Goal: Information Seeking & Learning: Learn about a topic

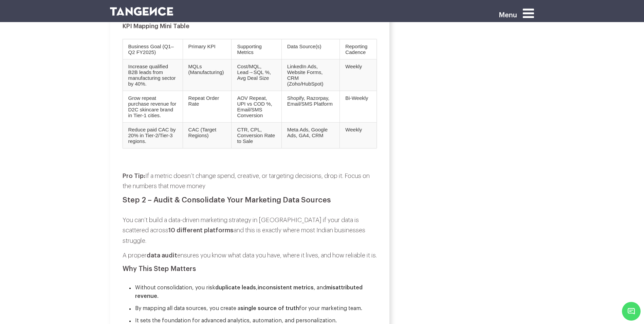
scroll to position [849, 0]
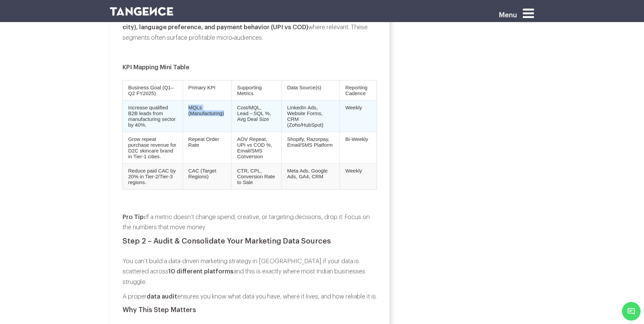
drag, startPoint x: 192, startPoint y: 101, endPoint x: 230, endPoint y: 107, distance: 38.2
click at [229, 107] on td "MQLs (Manufacturing)" at bounding box center [207, 116] width 49 height 32
drag, startPoint x: 230, startPoint y: 107, endPoint x: 185, endPoint y: 114, distance: 45.4
click at [185, 114] on td "MQLs (Manufacturing)" at bounding box center [207, 116] width 49 height 32
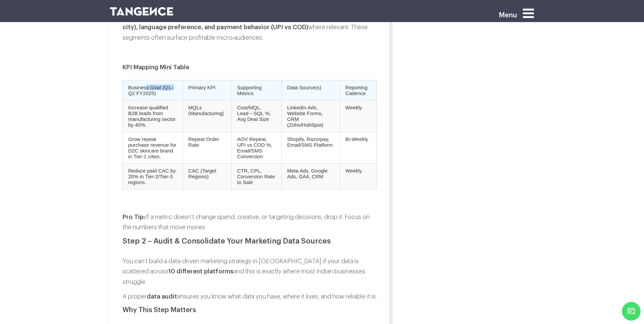
drag, startPoint x: 125, startPoint y: 80, endPoint x: 148, endPoint y: 78, distance: 22.5
click at [148, 80] on td "Business Goal (Q1–Q2 FY2025)" at bounding box center [153, 90] width 60 height 20
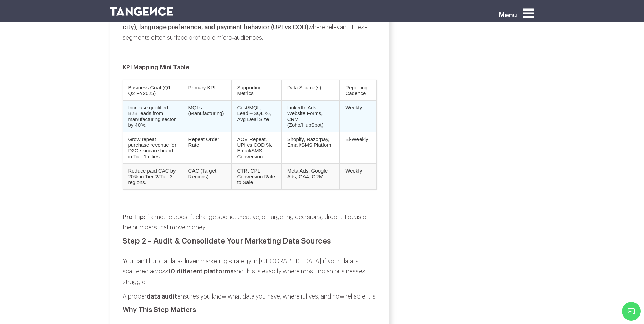
drag, startPoint x: 148, startPoint y: 78, endPoint x: 146, endPoint y: 108, distance: 29.9
click at [146, 108] on td "Increase qualified B2B leads from manufacturing sector by 40%." at bounding box center [153, 116] width 60 height 32
drag, startPoint x: 130, startPoint y: 104, endPoint x: 167, endPoint y: 106, distance: 37.5
click at [167, 106] on td "Increase qualified B2B leads from manufacturing sector by 40%." at bounding box center [153, 116] width 60 height 32
drag, startPoint x: 167, startPoint y: 106, endPoint x: 150, endPoint y: 117, distance: 20.7
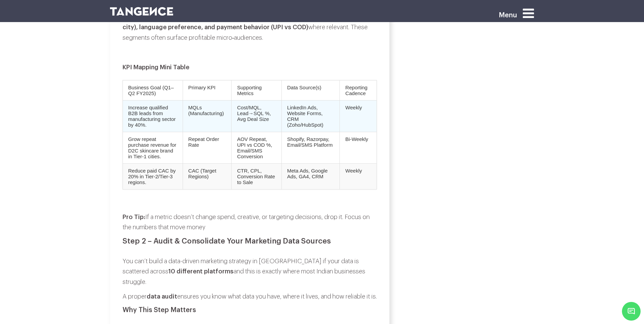
click at [150, 117] on td "Increase qualified B2B leads from manufacturing sector by 40%." at bounding box center [153, 116] width 60 height 32
drag, startPoint x: 131, startPoint y: 115, endPoint x: 160, endPoint y: 114, distance: 29.2
click at [160, 114] on td "Increase qualified B2B leads from manufacturing sector by 40%." at bounding box center [153, 116] width 60 height 32
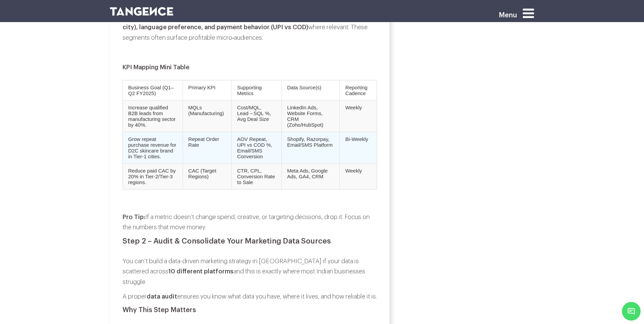
drag, startPoint x: 160, startPoint y: 114, endPoint x: 134, endPoint y: 129, distance: 30.6
click at [134, 132] on td "Grow repeat purchase revenue for D2C skincare brand in Tier‑1 cities." at bounding box center [153, 148] width 60 height 32
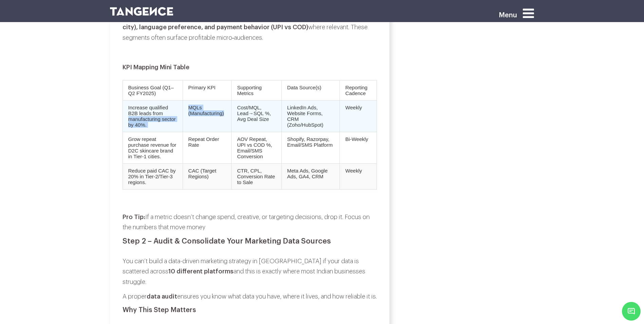
drag, startPoint x: 182, startPoint y: 107, endPoint x: 228, endPoint y: 107, distance: 46.2
click at [228, 107] on tr "Increase qualified B2B leads from manufacturing sector by 40%. MQLs (Manufactur…" at bounding box center [250, 116] width 254 height 32
drag, startPoint x: 228, startPoint y: 107, endPoint x: 235, endPoint y: 116, distance: 11.4
click at [228, 115] on td "MQLs (Manufacturing)" at bounding box center [207, 116] width 49 height 32
drag, startPoint x: 242, startPoint y: 104, endPoint x: 262, endPoint y: 105, distance: 20.0
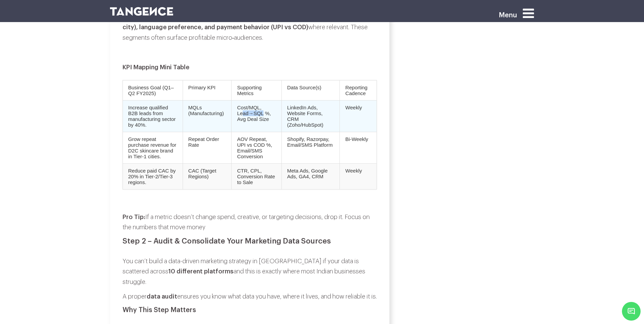
click at [262, 105] on td "Cost/MQL, Lead→SQL %, Avg Deal Size" at bounding box center [257, 116] width 50 height 32
drag, startPoint x: 262, startPoint y: 105, endPoint x: 259, endPoint y: 122, distance: 17.7
click at [257, 123] on td "Cost/MQL, Lead→SQL %, Avg Deal Size" at bounding box center [257, 116] width 50 height 32
drag, startPoint x: 284, startPoint y: 105, endPoint x: 319, endPoint y: 108, distance: 35.2
click at [319, 108] on td "LinkedIn Ads, Website Forms, CRM (Zoho/HubSpot)" at bounding box center [311, 116] width 58 height 32
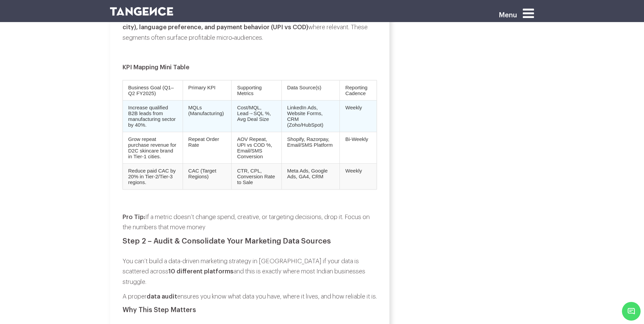
drag, startPoint x: 319, startPoint y: 108, endPoint x: 323, endPoint y: 125, distance: 17.4
click at [323, 125] on td "LinkedIn Ads, Website Forms, CRM (Zoho/HubSpot)" at bounding box center [311, 116] width 58 height 32
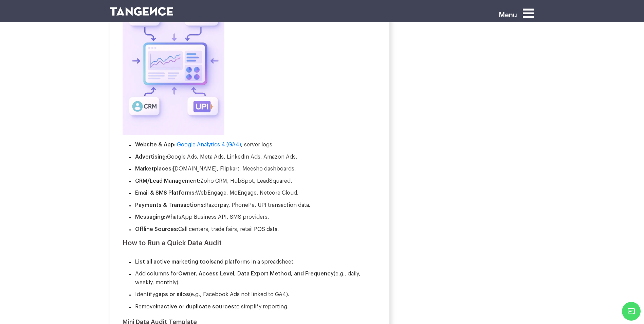
scroll to position [1461, 0]
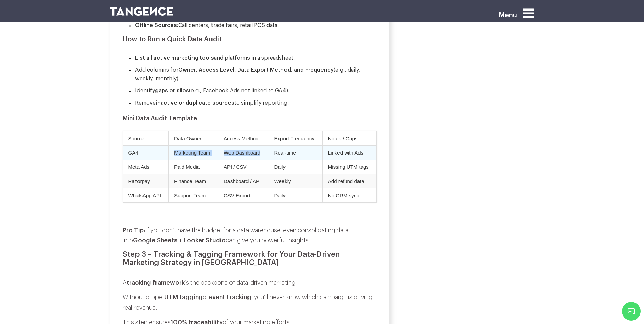
drag, startPoint x: 162, startPoint y: 157, endPoint x: 263, endPoint y: 155, distance: 101.3
click at [263, 155] on tr "GA4 Marketing Team Web Dashboard Real-time Linked with Ads" at bounding box center [250, 152] width 254 height 14
drag, startPoint x: 263, startPoint y: 155, endPoint x: 323, endPoint y: 154, distance: 60.1
click at [323, 154] on td "Linked with Ads" at bounding box center [349, 152] width 54 height 14
drag, startPoint x: 334, startPoint y: 154, endPoint x: 374, endPoint y: 157, distance: 40.5
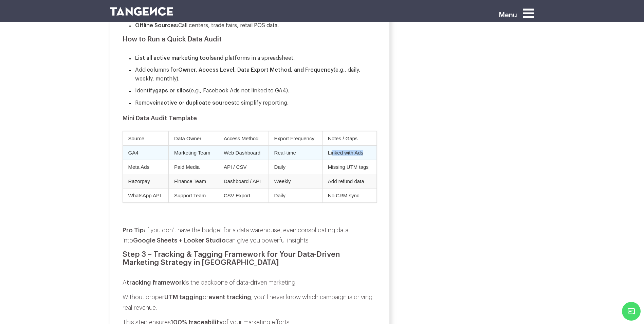
click at [374, 157] on td "Linked with Ads" at bounding box center [349, 152] width 54 height 14
drag, startPoint x: 374, startPoint y: 157, endPoint x: 359, endPoint y: 162, distance: 16.0
click at [359, 160] on td "Linked with Ads" at bounding box center [349, 152] width 54 height 14
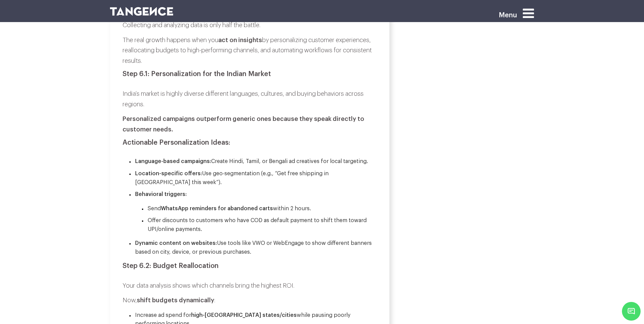
scroll to position [3261, 0]
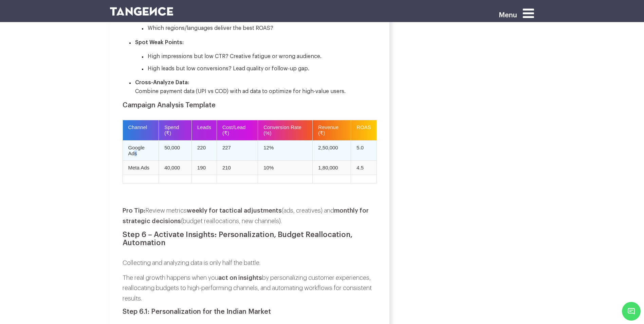
drag, startPoint x: 133, startPoint y: 136, endPoint x: 156, endPoint y: 135, distance: 22.4
click at [156, 140] on td "Google Ads" at bounding box center [141, 150] width 36 height 20
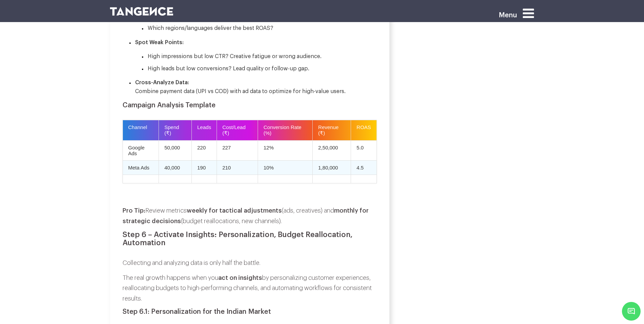
drag, startPoint x: 156, startPoint y: 136, endPoint x: 156, endPoint y: 150, distance: 14.6
click at [157, 160] on td "Meta Ads" at bounding box center [141, 167] width 36 height 14
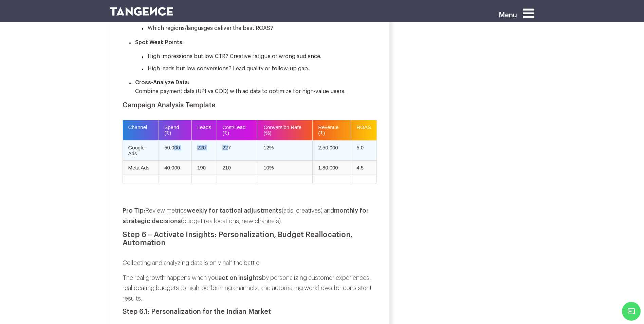
drag, startPoint x: 175, startPoint y: 128, endPoint x: 229, endPoint y: 134, distance: 54.4
click at [229, 140] on tr "Google Ads 50,000 220 227 12% 2,50,000 5.0" at bounding box center [250, 150] width 254 height 20
drag, startPoint x: 229, startPoint y: 134, endPoint x: 273, endPoint y: 140, distance: 44.6
click at [273, 140] on td "12%" at bounding box center [285, 150] width 55 height 20
drag, startPoint x: 200, startPoint y: 136, endPoint x: 220, endPoint y: 135, distance: 20.4
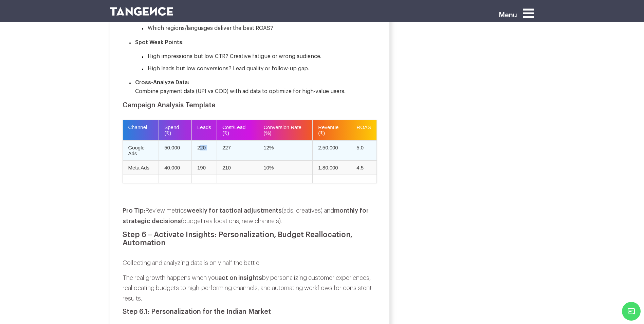
click at [220, 140] on tr "Google Ads 50,000 220 227 12% 2,50,000 5.0" at bounding box center [250, 150] width 254 height 20
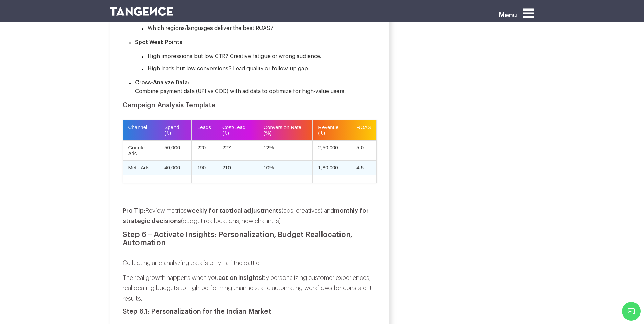
drag, startPoint x: 220, startPoint y: 135, endPoint x: 301, endPoint y: 146, distance: 81.9
click at [301, 160] on td "10%" at bounding box center [285, 167] width 55 height 14
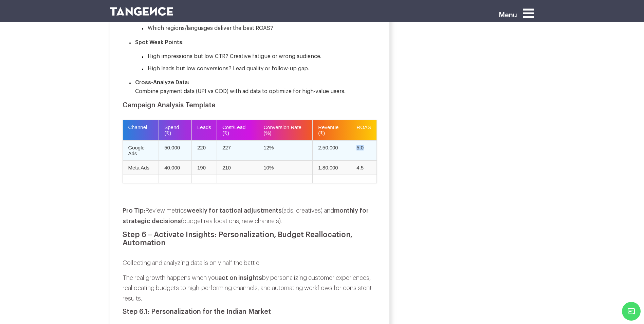
drag, startPoint x: 356, startPoint y: 130, endPoint x: 368, endPoint y: 130, distance: 11.6
click at [368, 140] on td "5.0" at bounding box center [364, 150] width 26 height 20
drag, startPoint x: 368, startPoint y: 130, endPoint x: 339, endPoint y: 137, distance: 29.3
click at [339, 140] on td "2,50,000" at bounding box center [332, 150] width 38 height 20
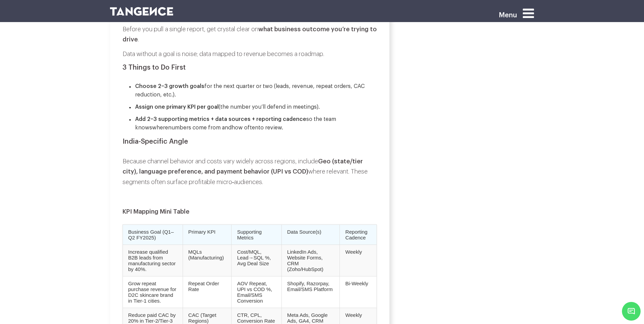
scroll to position [578, 0]
